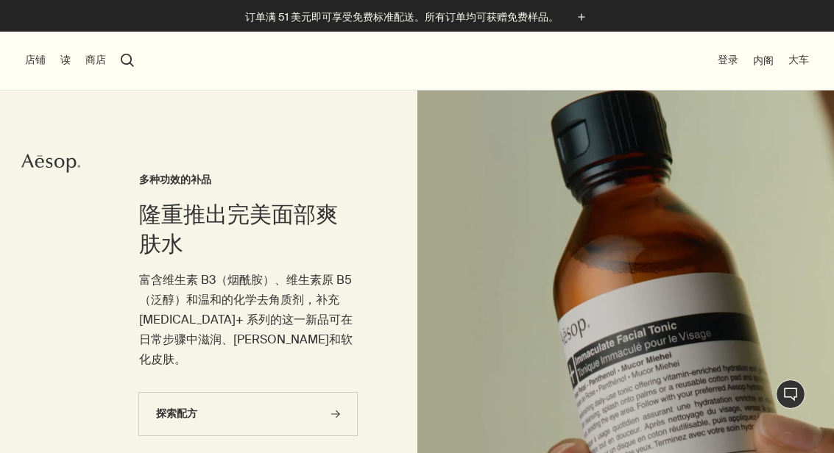
click at [29, 59] on button "店铺" at bounding box center [35, 60] width 21 height 15
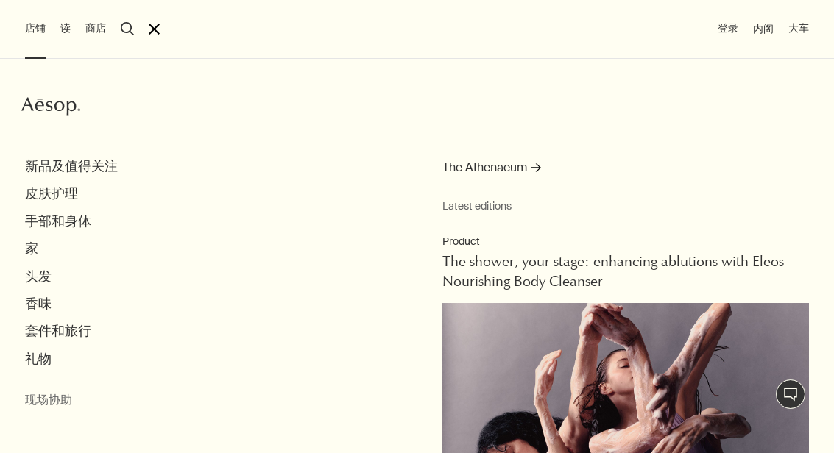
click at [34, 46] on li "店铺 Aesop 新品及值得关注 皮肤护理 手部和身体 家 头发 香味 套件和旅行 礼物 现场协助 The Athenaeum rightArrow Late…" at bounding box center [35, 29] width 21 height 59
click at [30, 34] on button "店铺" at bounding box center [35, 28] width 21 height 15
click at [170, 29] on div "店铺 Aesop 新品及值得关注 皮肤护理 手部和身体 家 头发 香味 套件和旅行 礼物 现场协助 The Athenaeum rightArrow Late…" at bounding box center [417, 226] width 834 height 453
click at [169, 29] on div "店铺 Aesop 新品及值得关注 皮肤护理 手部和身体 家 头发 香味 套件和旅行 礼物 现场协助 The Athenaeum rightArrow Late…" at bounding box center [417, 226] width 834 height 453
click at [154, 38] on div "店铺 Aesop 新品及值得关注 皮肤护理 手部和身体 家 头发 香味 套件和旅行 礼物 现场协助 The Athenaeum rightArrow Late…" at bounding box center [417, 226] width 834 height 453
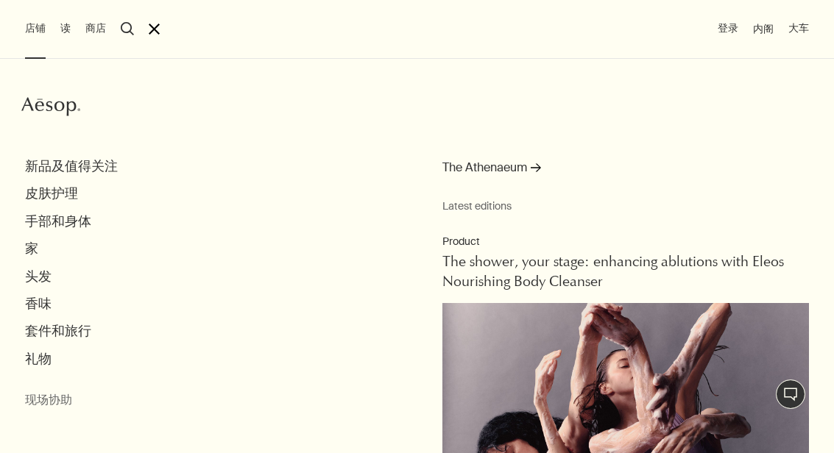
click at [39, 200] on button "皮肤护理" at bounding box center [51, 193] width 53 height 17
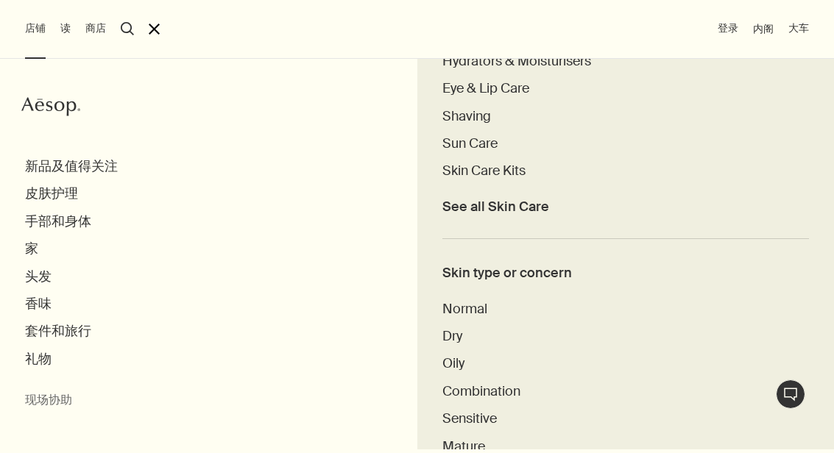
scroll to position [506, 0]
click at [520, 174] on span "Skin Care Kits" at bounding box center [483, 172] width 83 height 18
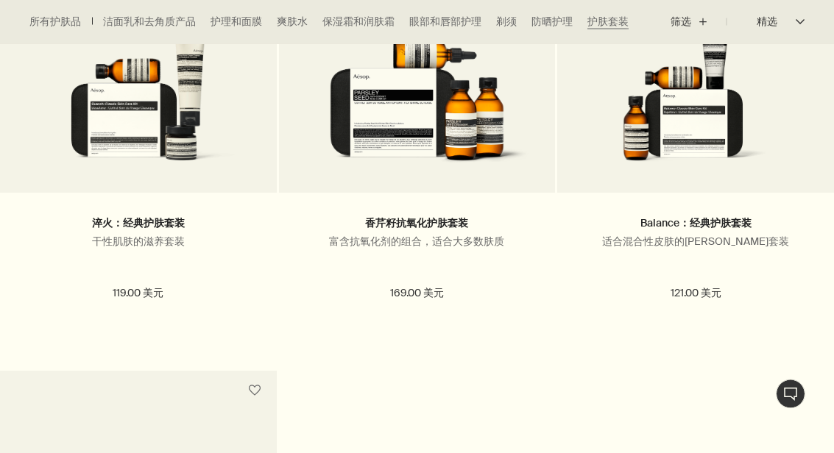
scroll to position [591, 0]
click at [678, 107] on img at bounding box center [695, 99] width 232 height 141
click at [672, 102] on img at bounding box center [695, 99] width 232 height 141
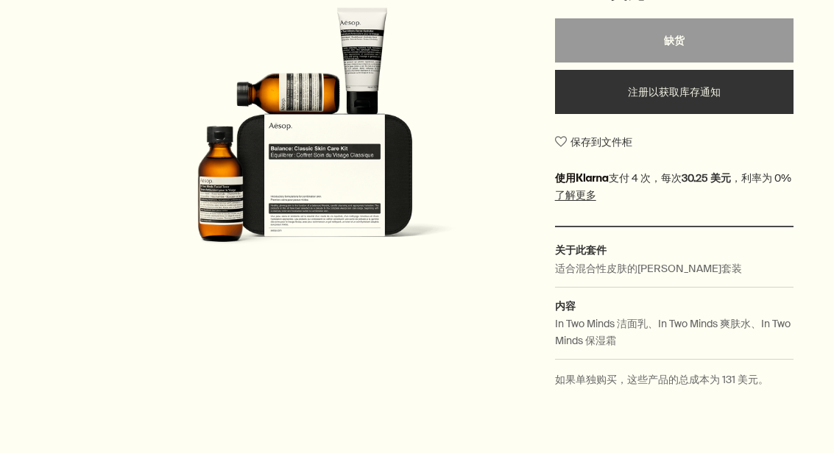
scroll to position [302, 0]
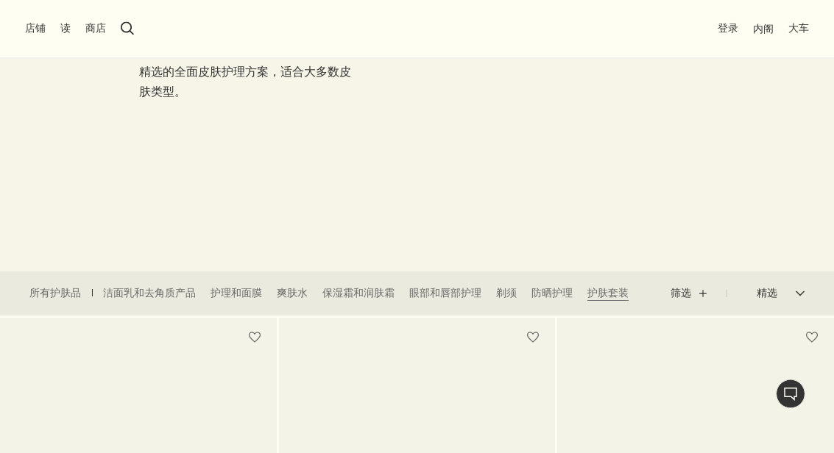
scroll to position [150, 0]
click at [297, 293] on font "爽肤水" at bounding box center [292, 292] width 31 height 13
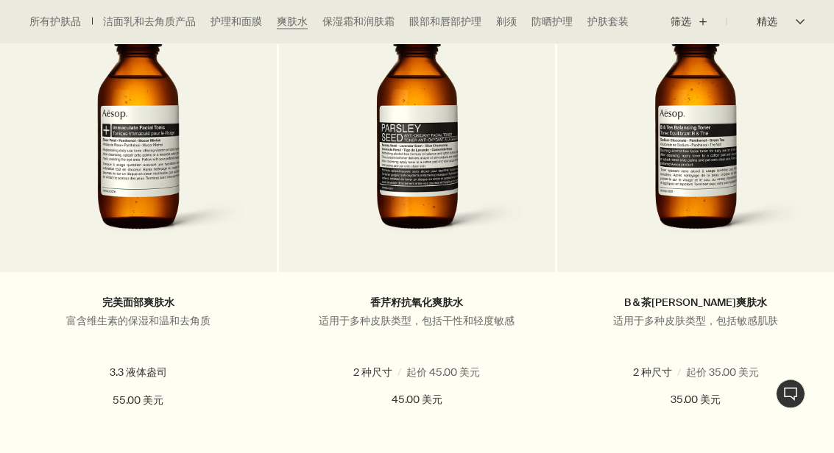
scroll to position [522, 0]
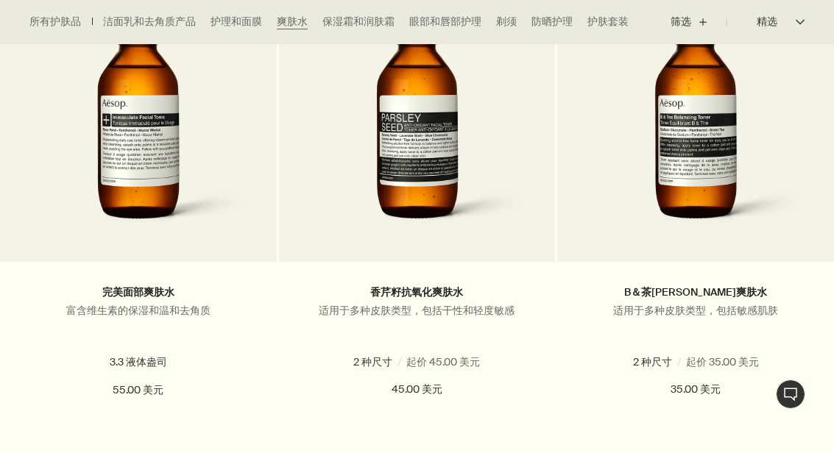
click at [705, 367] on label "6.7 液体盎司" at bounding box center [742, 362] width 74 height 14
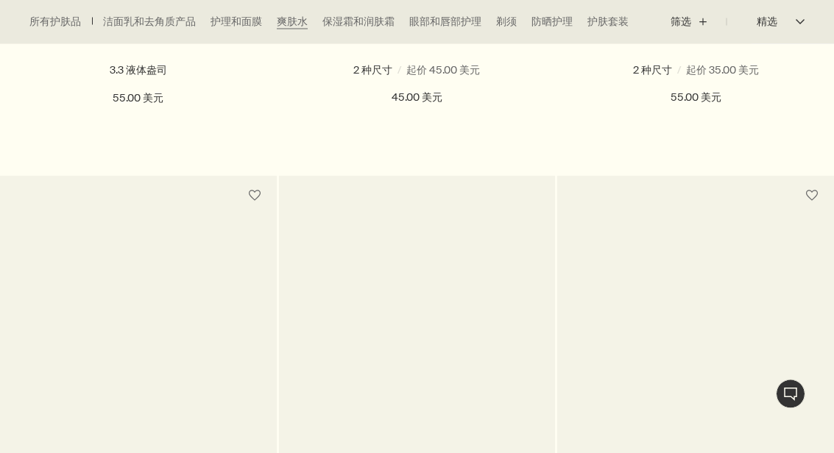
scroll to position [814, 0]
click at [722, 138] on button "添加 添加至购物车" at bounding box center [695, 151] width 277 height 44
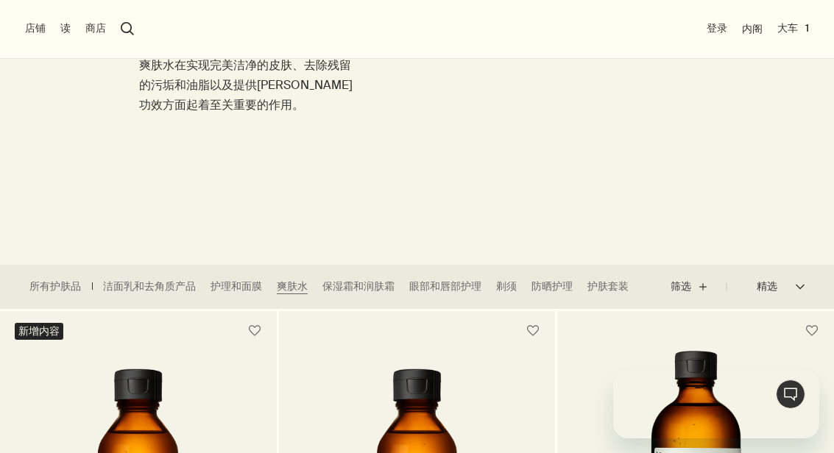
scroll to position [0, 0]
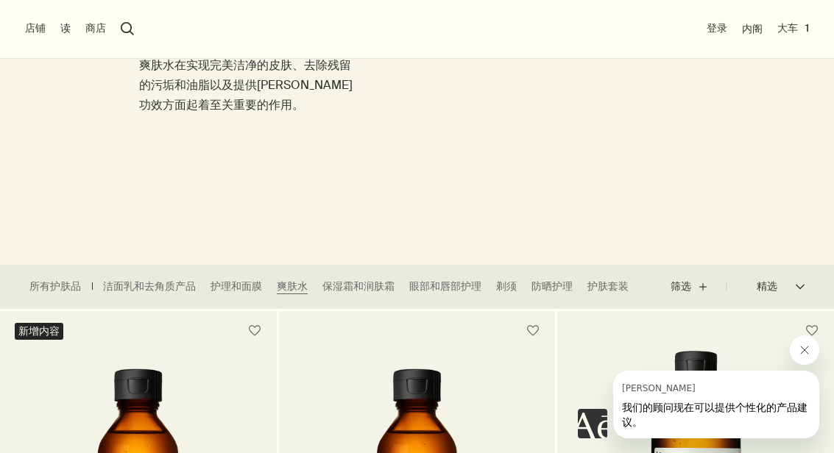
click at [380, 281] on font "保湿霜和润肤霜" at bounding box center [358, 286] width 72 height 13
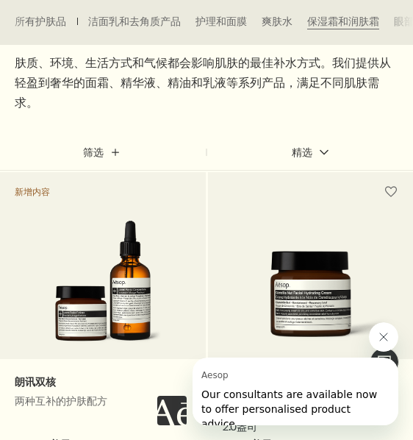
scroll to position [157, 0]
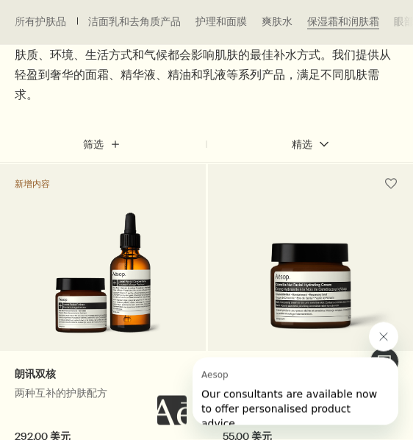
click at [139, 249] on img at bounding box center [103, 278] width 116 height 132
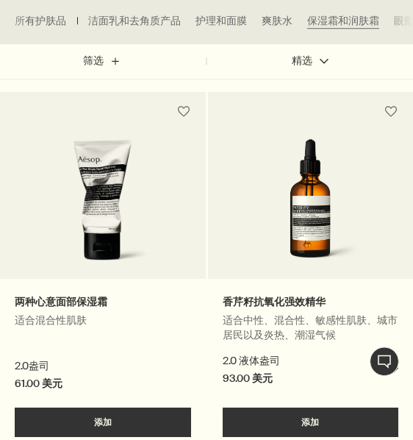
scroll to position [572, 0]
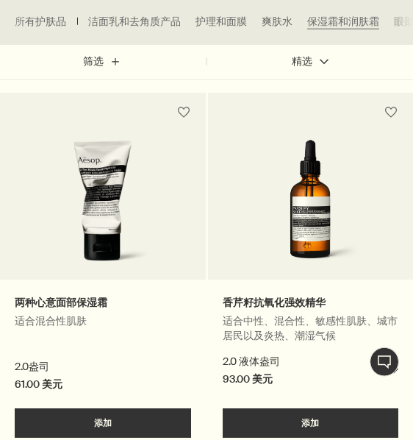
click at [314, 169] on img at bounding box center [310, 206] width 135 height 132
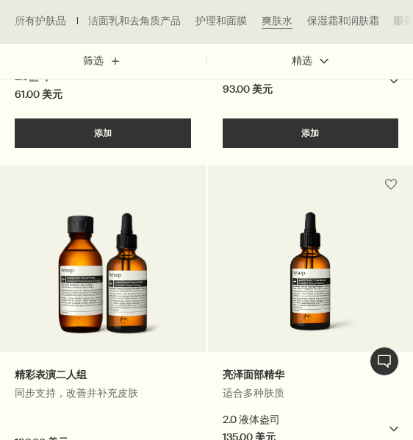
scroll to position [862, 0]
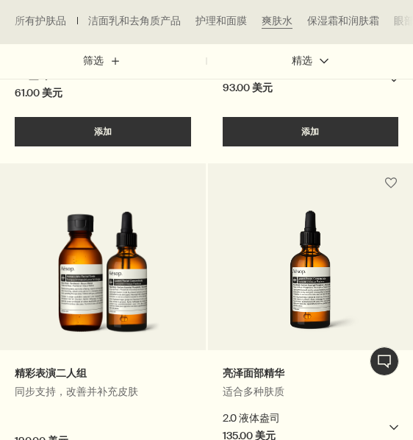
click at [117, 243] on img at bounding box center [103, 277] width 116 height 132
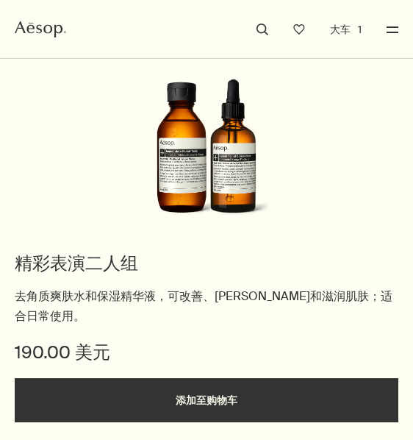
scroll to position [88, 0]
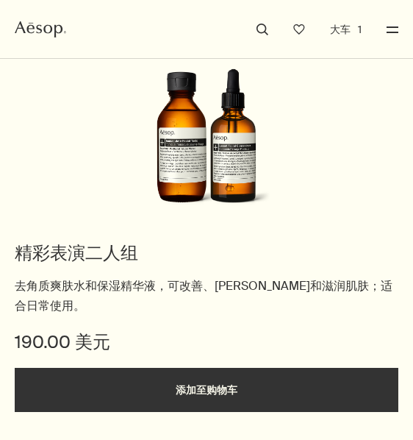
click at [241, 145] on img at bounding box center [206, 141] width 129 height 147
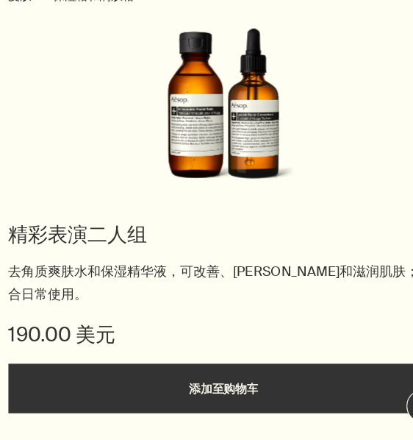
scroll to position [125, 0]
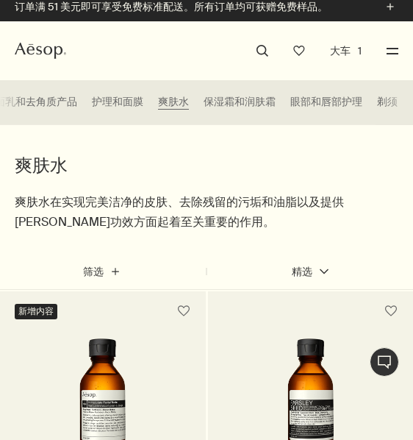
scroll to position [0, 104]
click at [231, 107] on font "保湿霜和润肤霜" at bounding box center [239, 101] width 72 height 13
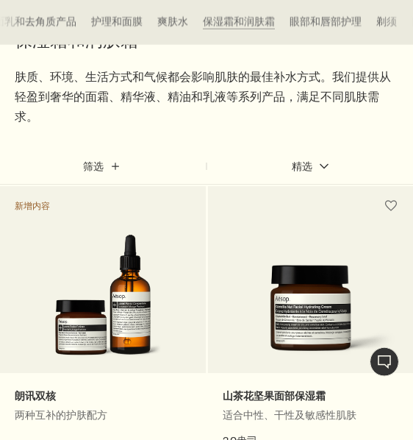
scroll to position [136, 0]
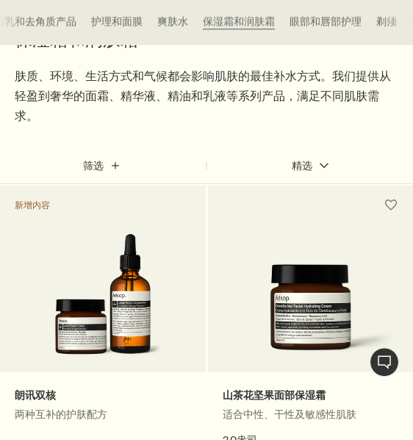
click at [128, 285] on img at bounding box center [103, 298] width 116 height 132
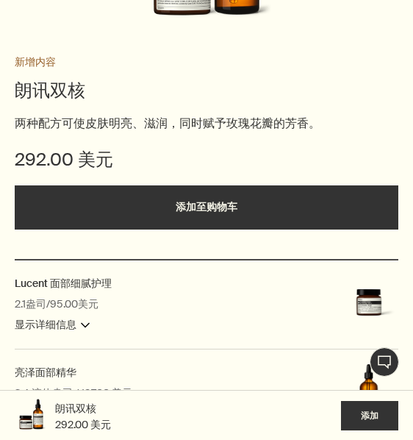
scroll to position [278, 0]
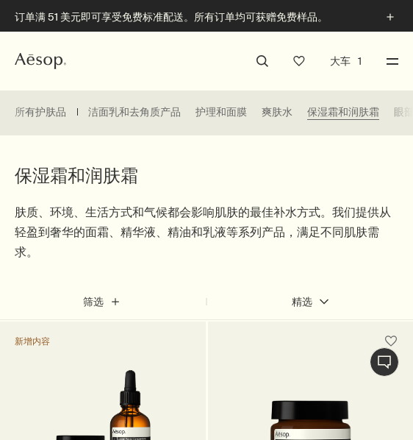
click at [253, 66] on button "search" at bounding box center [262, 60] width 19 height 19
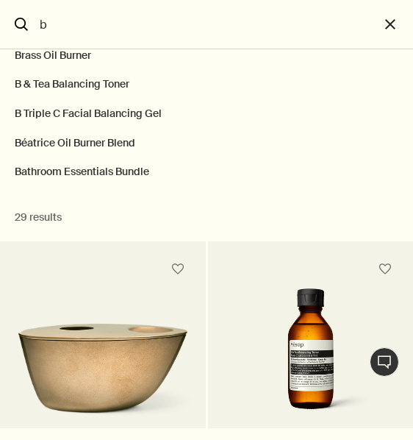
click at [126, 110] on button "B Triple C Facial Balancing Gel" at bounding box center [206, 113] width 413 height 29
type input "B Triple C Facial Balancing Gel"
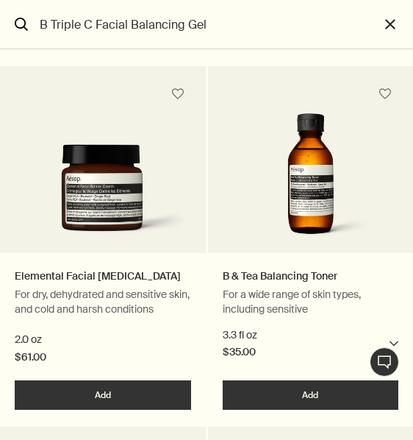
scroll to position [580, 0]
click at [97, 193] on img "搜索" at bounding box center [102, 195] width 191 height 102
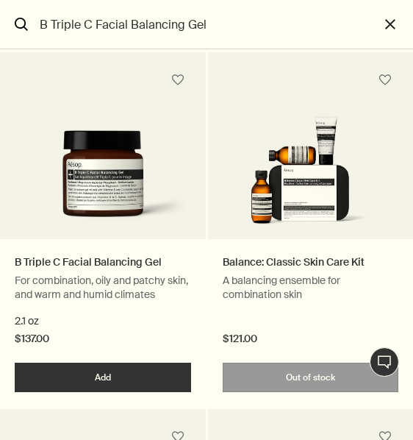
scroll to position [242, 0]
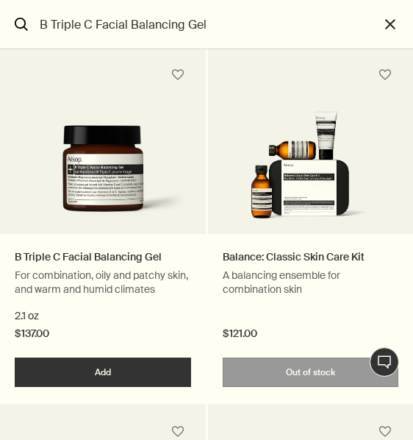
click at [157, 376] on button "Add Add to your cart" at bounding box center [103, 372] width 177 height 29
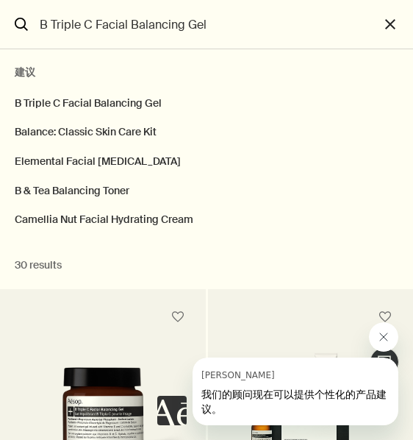
scroll to position [0, 0]
click at [381, 23] on button "close" at bounding box center [397, 24] width 34 height 49
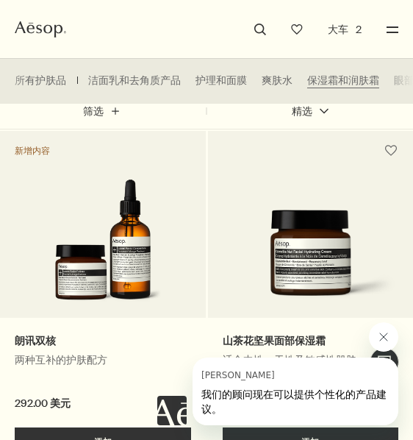
click at [268, 25] on button "search" at bounding box center [260, 29] width 19 height 19
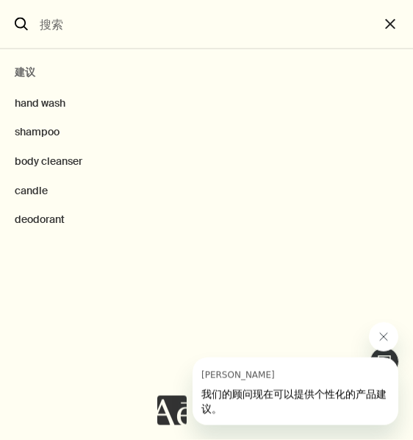
scroll to position [191, 0]
click at [199, 17] on input "搜索" at bounding box center [207, 24] width 346 height 49
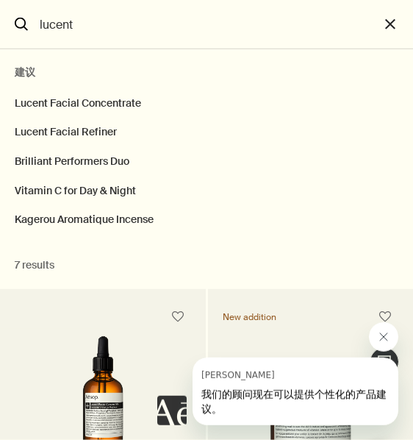
click at [145, 99] on button "Lucent Facial Concentrate" at bounding box center [206, 100] width 413 height 37
type input "Lucent Facial Concentrate"
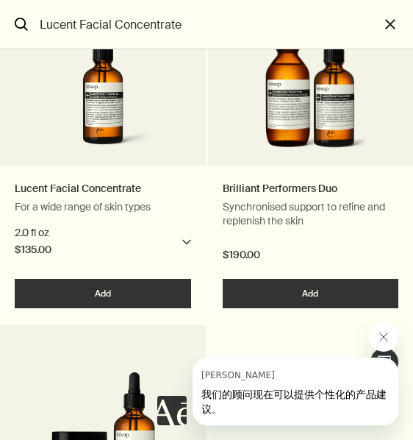
scroll to position [311, 0]
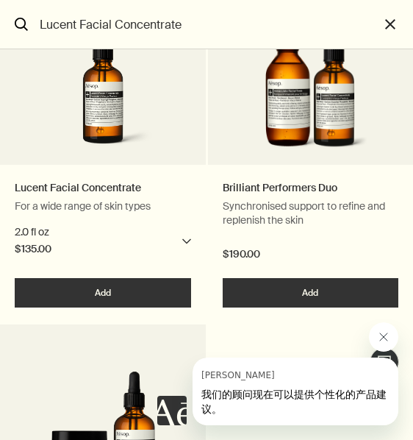
click at [146, 294] on button "Add Add to your cart" at bounding box center [103, 292] width 177 height 29
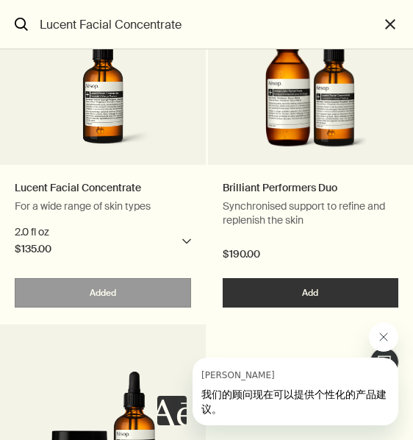
click at [282, 119] on img "搜索" at bounding box center [310, 91] width 116 height 132
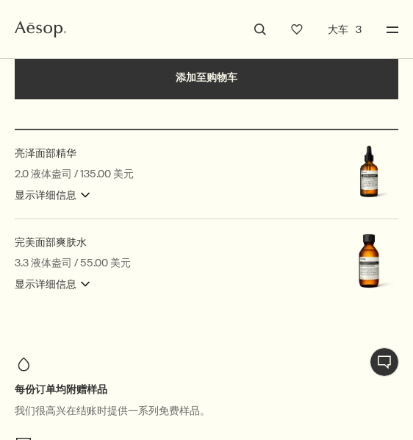
scroll to position [405, 0]
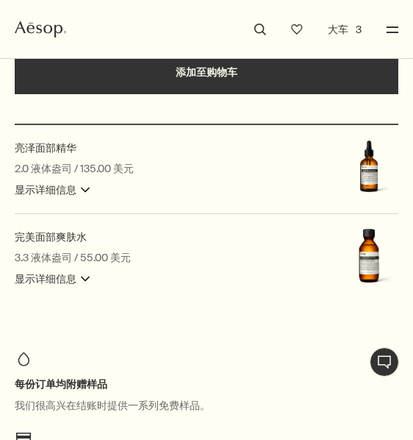
click at [85, 271] on button "显示详细信息 downArrow" at bounding box center [52, 280] width 75 height 18
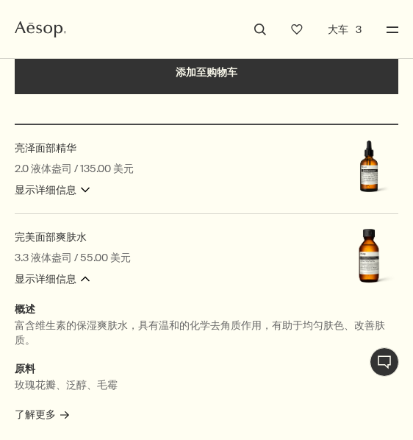
click at [355, 266] on img at bounding box center [369, 258] width 59 height 59
click at [369, 252] on img at bounding box center [369, 258] width 59 height 59
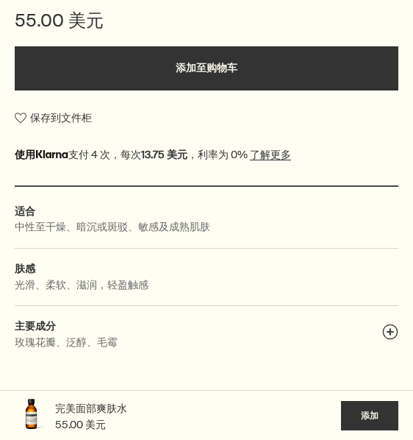
scroll to position [778, 0]
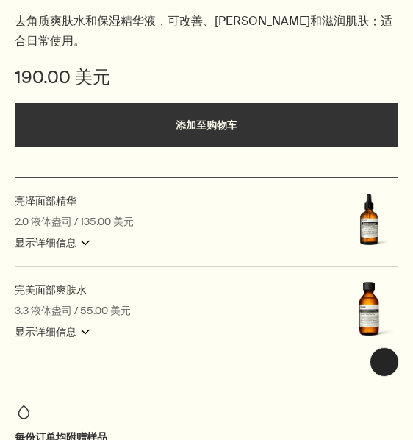
scroll to position [372, 0]
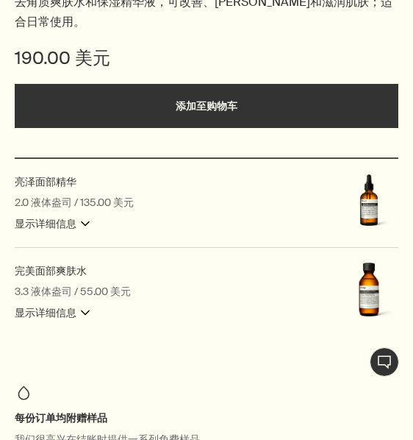
click at [75, 305] on button "显示详细信息 downArrow" at bounding box center [52, 314] width 75 height 18
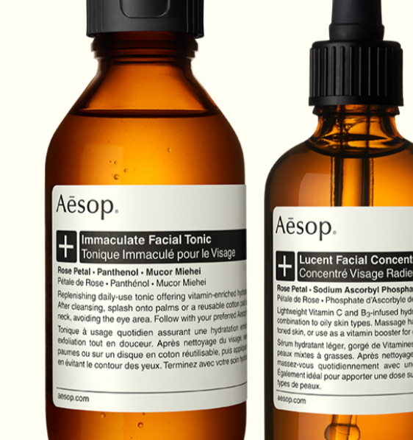
scroll to position [0, 0]
click at [142, 155] on img at bounding box center [206, 228] width 129 height 147
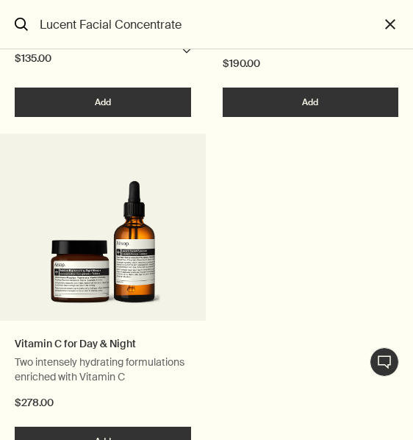
scroll to position [503, 0]
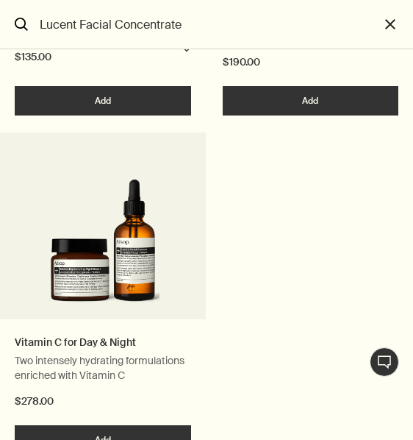
click at [126, 208] on img "搜索" at bounding box center [103, 246] width 116 height 132
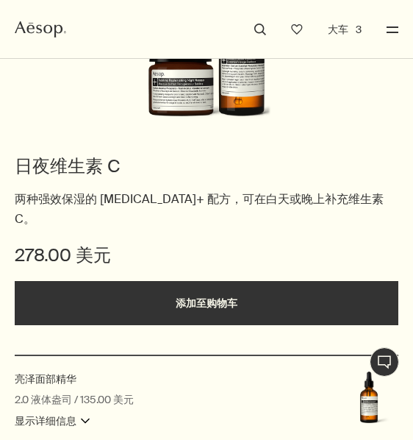
scroll to position [233, 0]
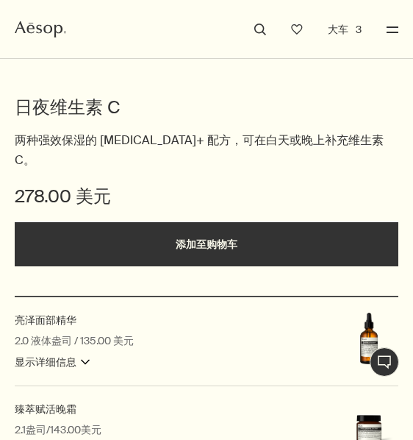
click at [79, 354] on button "显示详细信息 downArrow" at bounding box center [52, 363] width 75 height 18
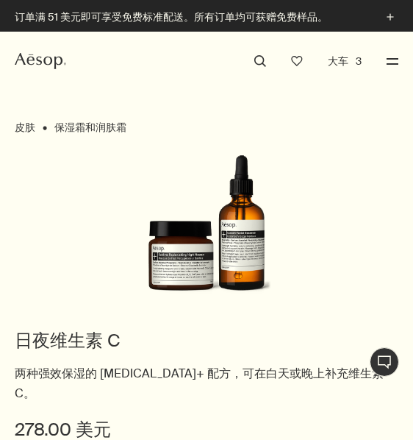
scroll to position [0, 0]
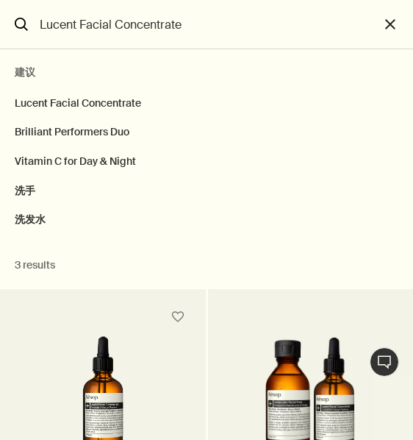
click at [380, 31] on button "close" at bounding box center [397, 24] width 34 height 49
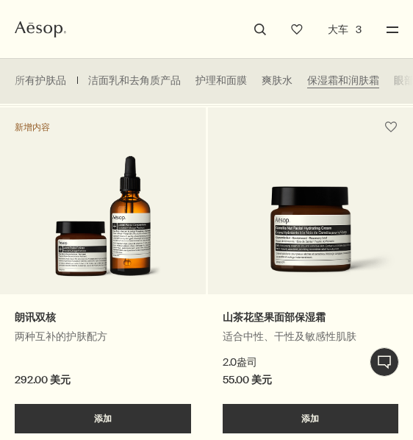
click at [337, 35] on button "大车 3" at bounding box center [344, 30] width 41 height 18
